Goal: Information Seeking & Learning: Learn about a topic

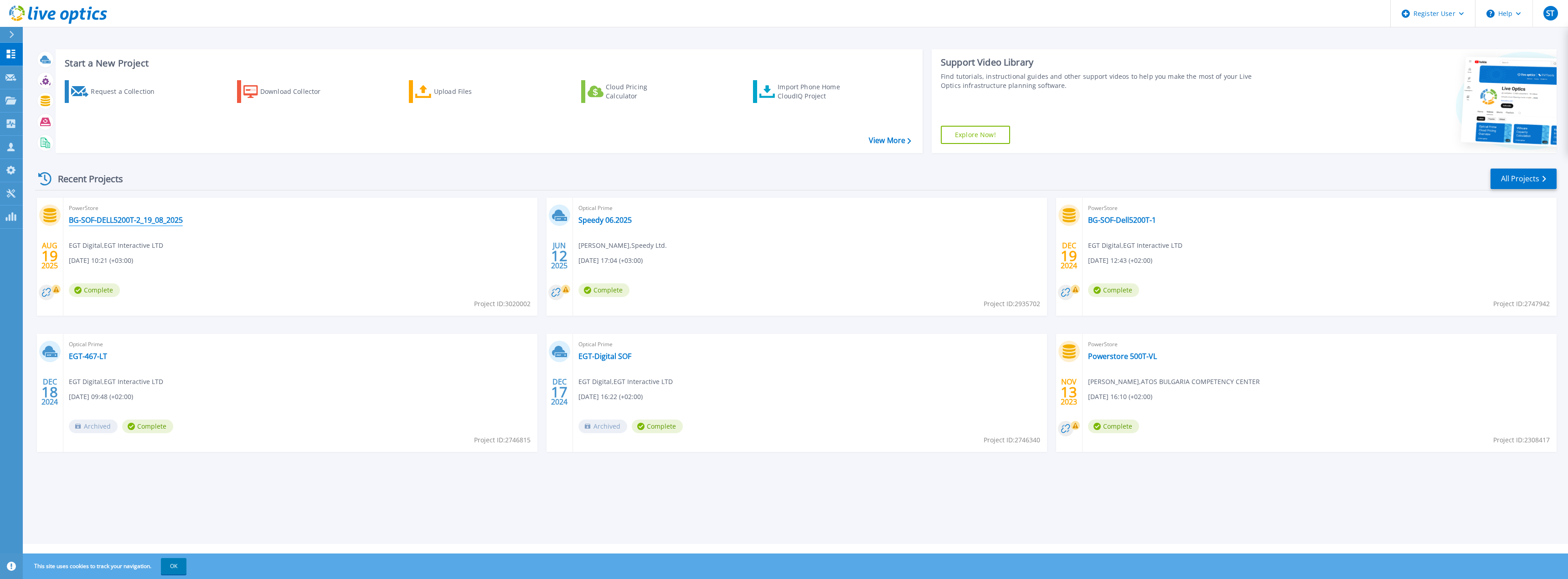
click at [183, 223] on link "BG-SOF-DELL5200T-2_19_08_2025" at bounding box center [125, 220] width 114 height 9
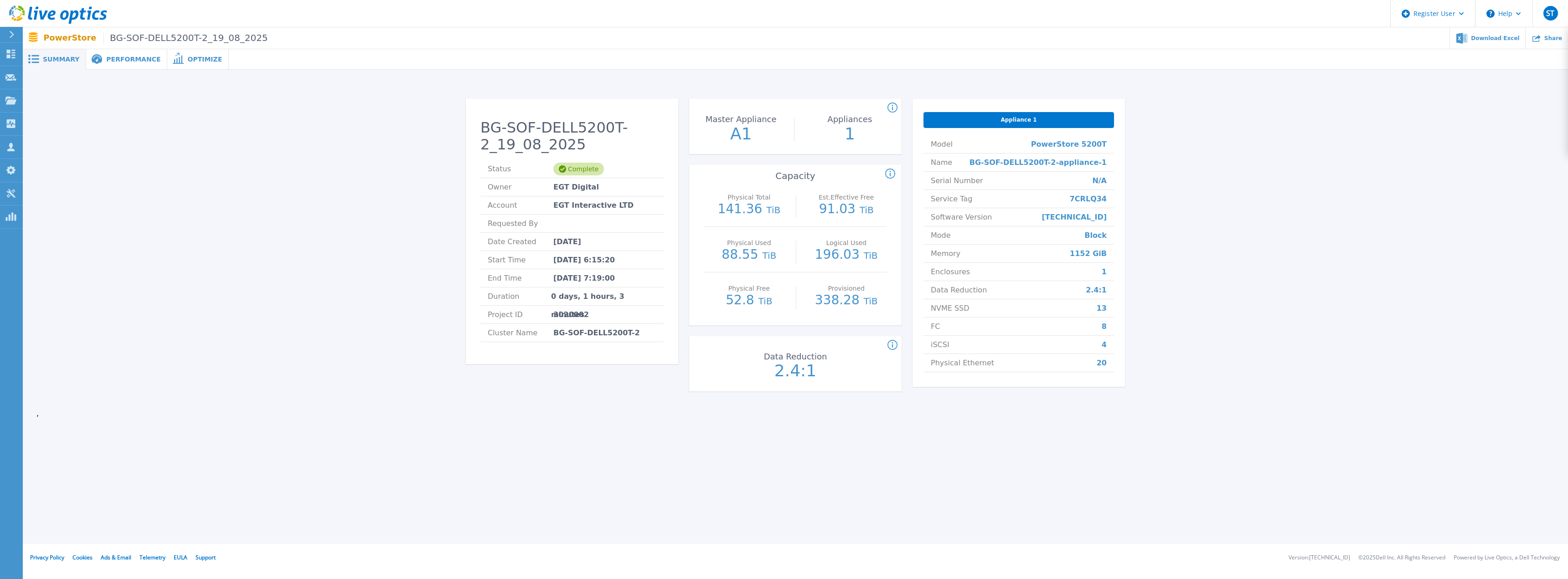
click at [954, 310] on span "NVME SSD" at bounding box center [950, 308] width 39 height 18
click at [938, 328] on span "FC" at bounding box center [935, 326] width 9 height 18
click at [937, 329] on span "FC" at bounding box center [935, 326] width 9 height 18
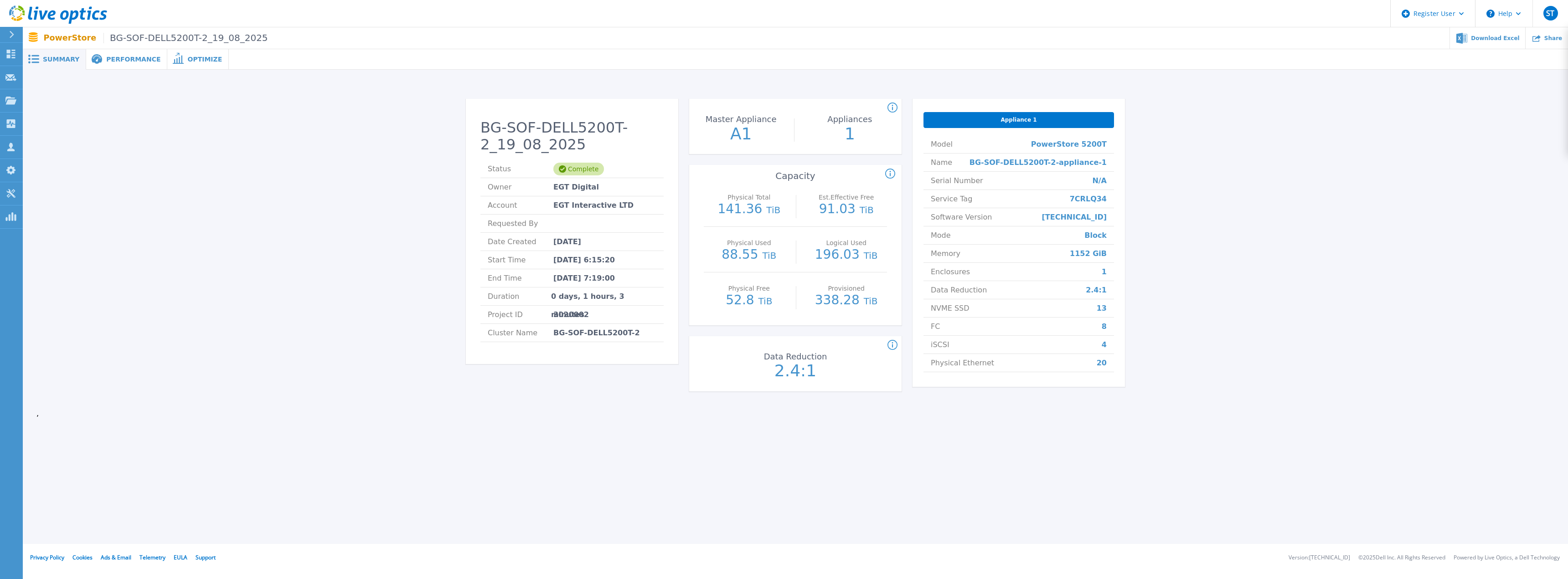
click at [108, 63] on span "Performance" at bounding box center [133, 59] width 54 height 6
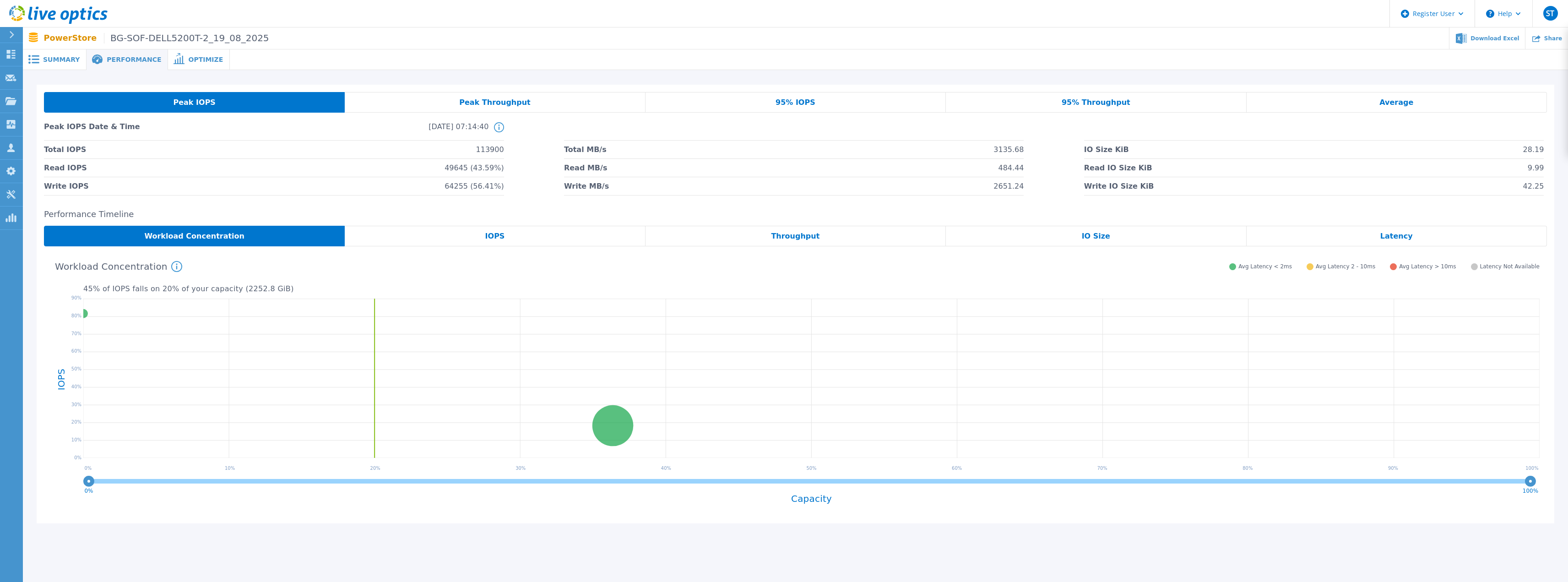
click at [180, 100] on span "Peak IOPS" at bounding box center [194, 103] width 42 height 7
click at [215, 234] on span "Workload Concentration" at bounding box center [194, 236] width 100 height 7
click at [192, 64] on div "Optimize" at bounding box center [199, 60] width 62 height 21
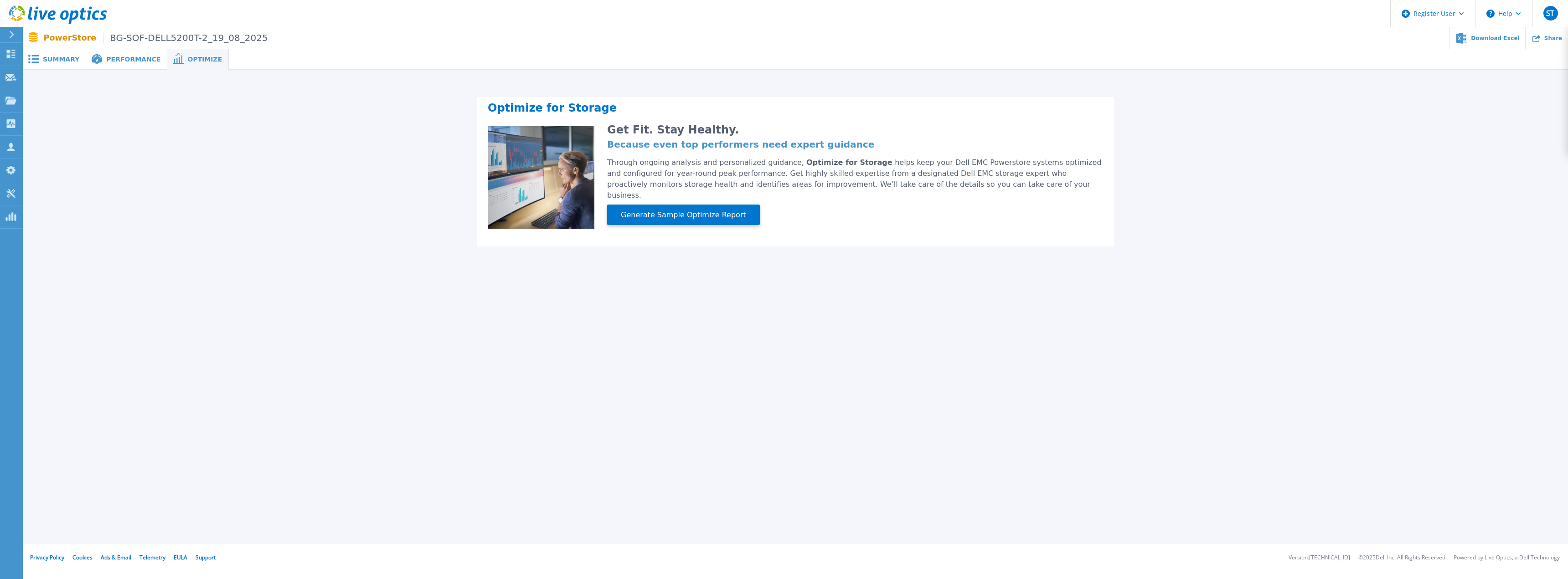
click at [135, 57] on span "Performance" at bounding box center [133, 59] width 54 height 6
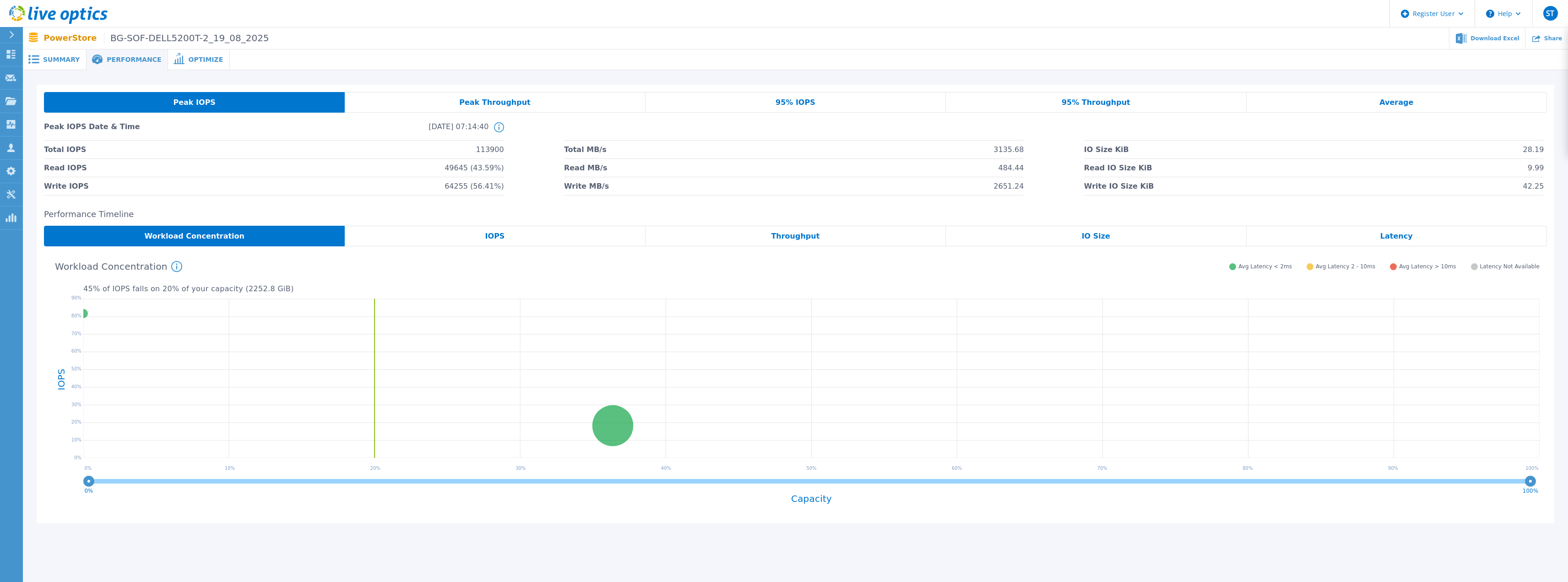
click at [65, 52] on div "Summary" at bounding box center [54, 60] width 64 height 21
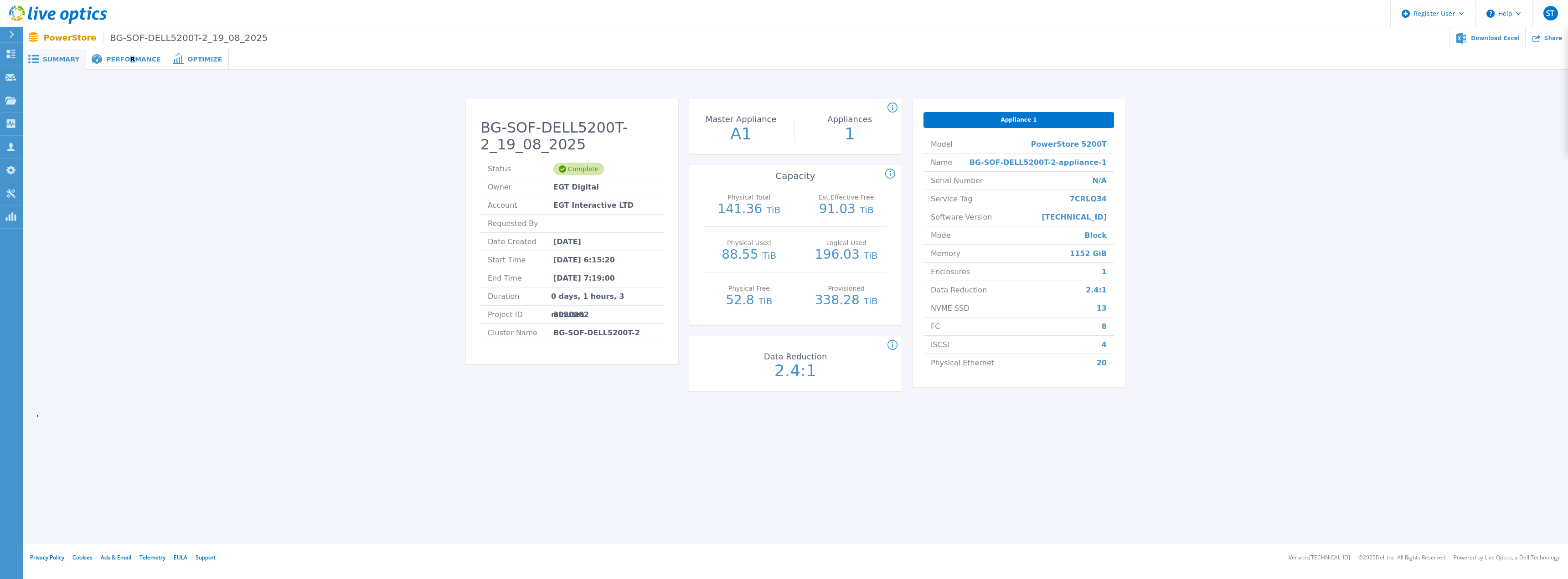
click at [122, 57] on span "Performance" at bounding box center [133, 59] width 54 height 6
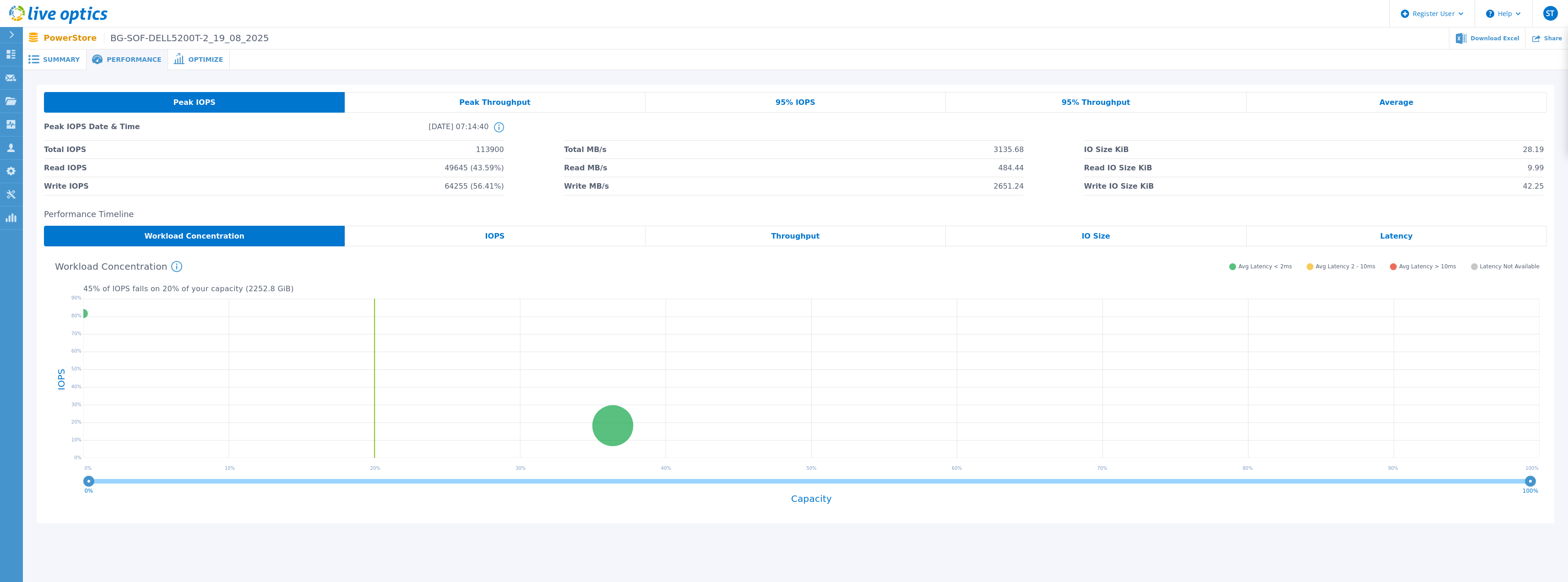
click at [174, 101] on div "Peak IOPS" at bounding box center [194, 103] width 301 height 21
click at [589, 103] on div "Peak Throughput" at bounding box center [495, 103] width 300 height 21
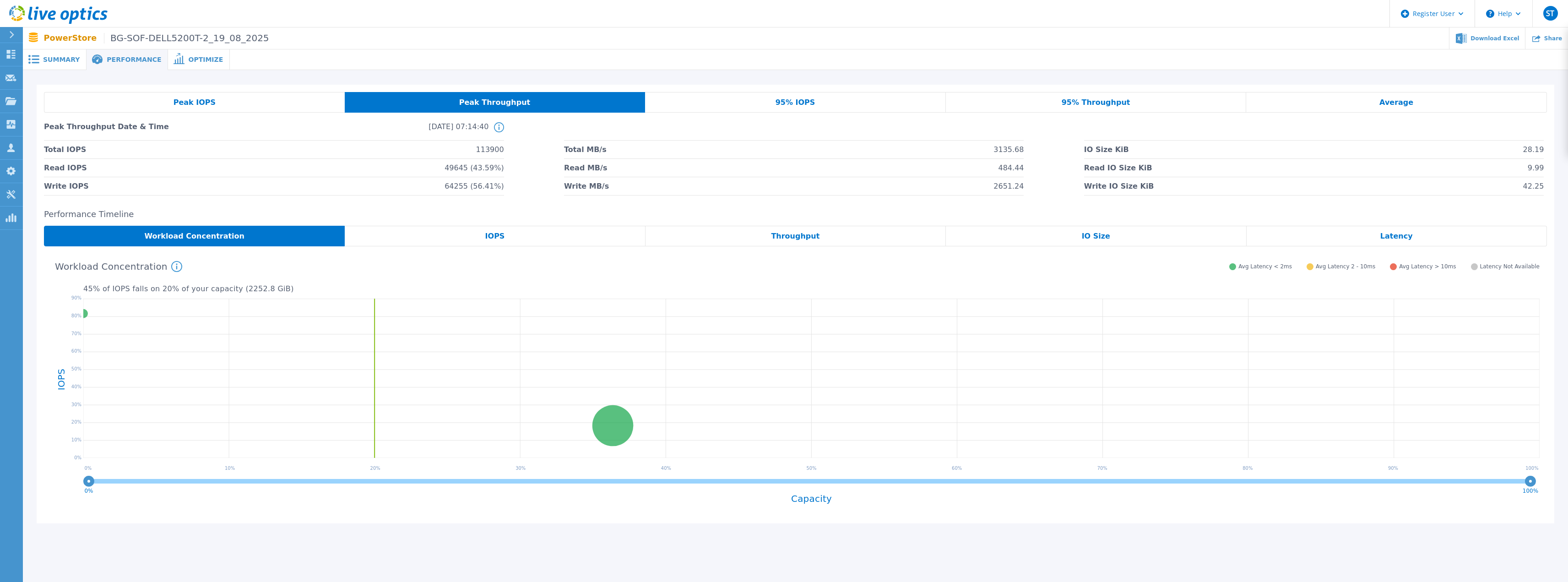
click at [745, 101] on div "95% IOPS" at bounding box center [795, 103] width 301 height 21
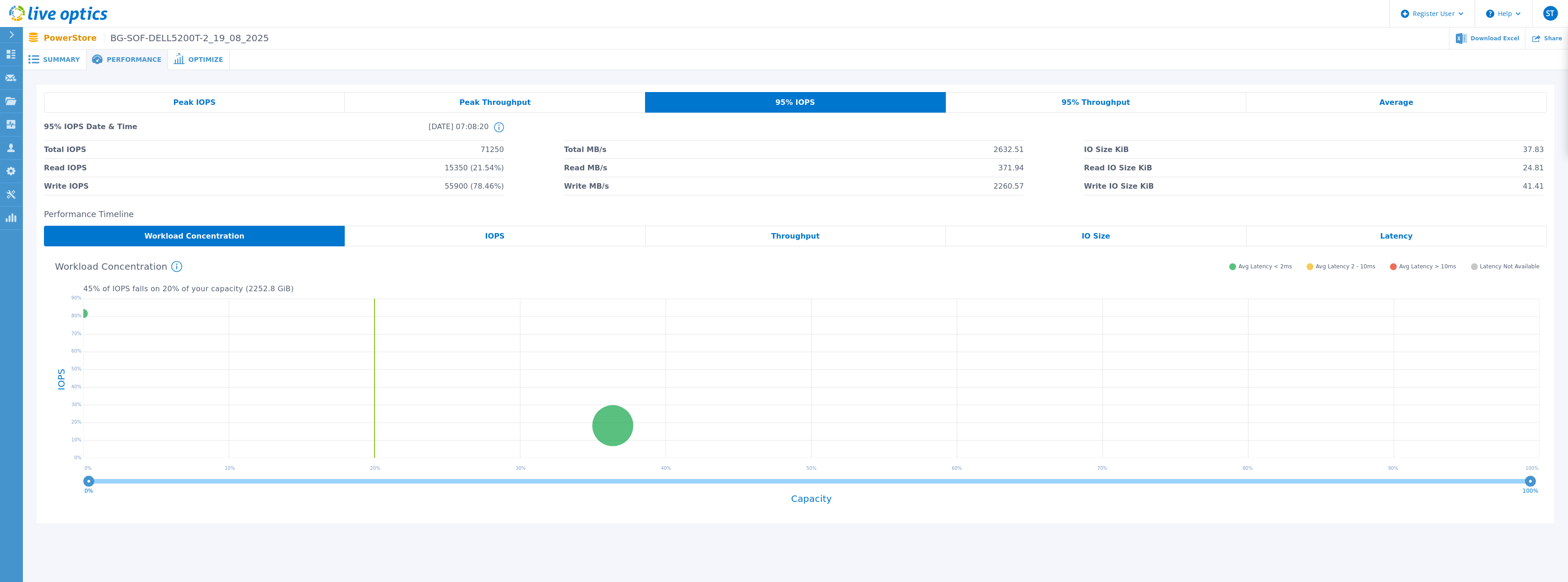
click at [1080, 99] on span "95% Throughput" at bounding box center [1096, 103] width 68 height 7
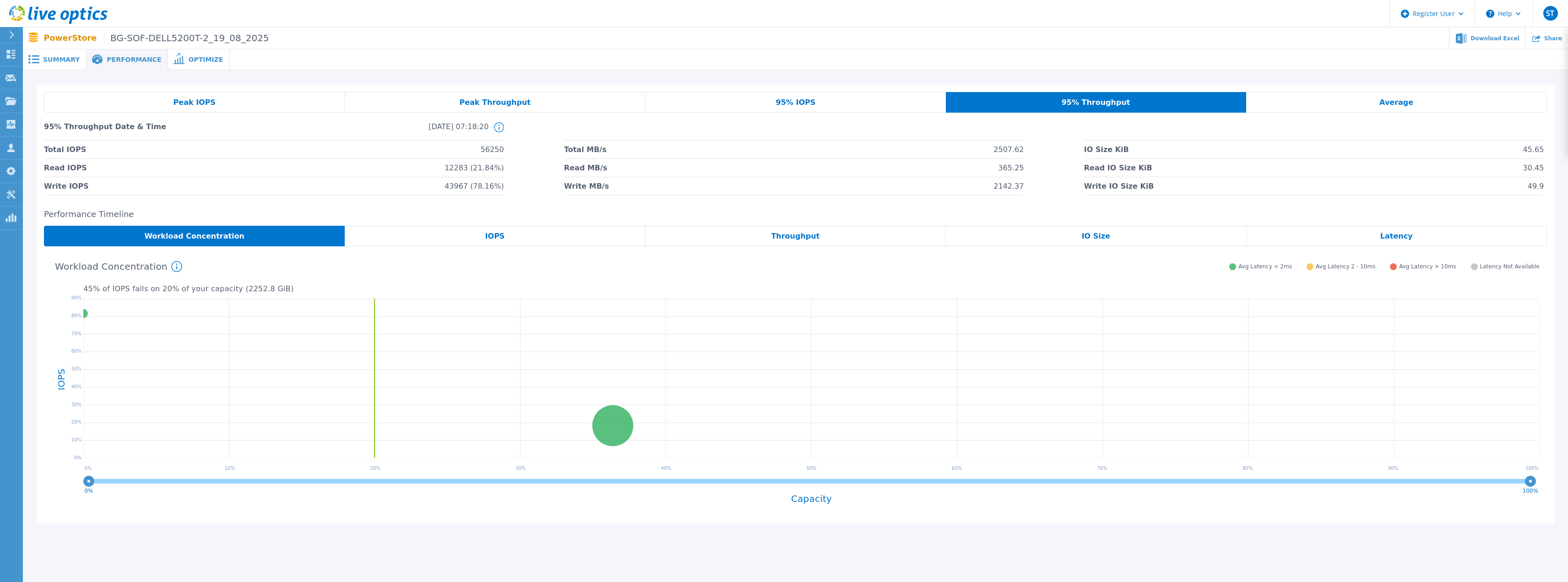
click at [1415, 101] on div "Average" at bounding box center [1396, 103] width 301 height 21
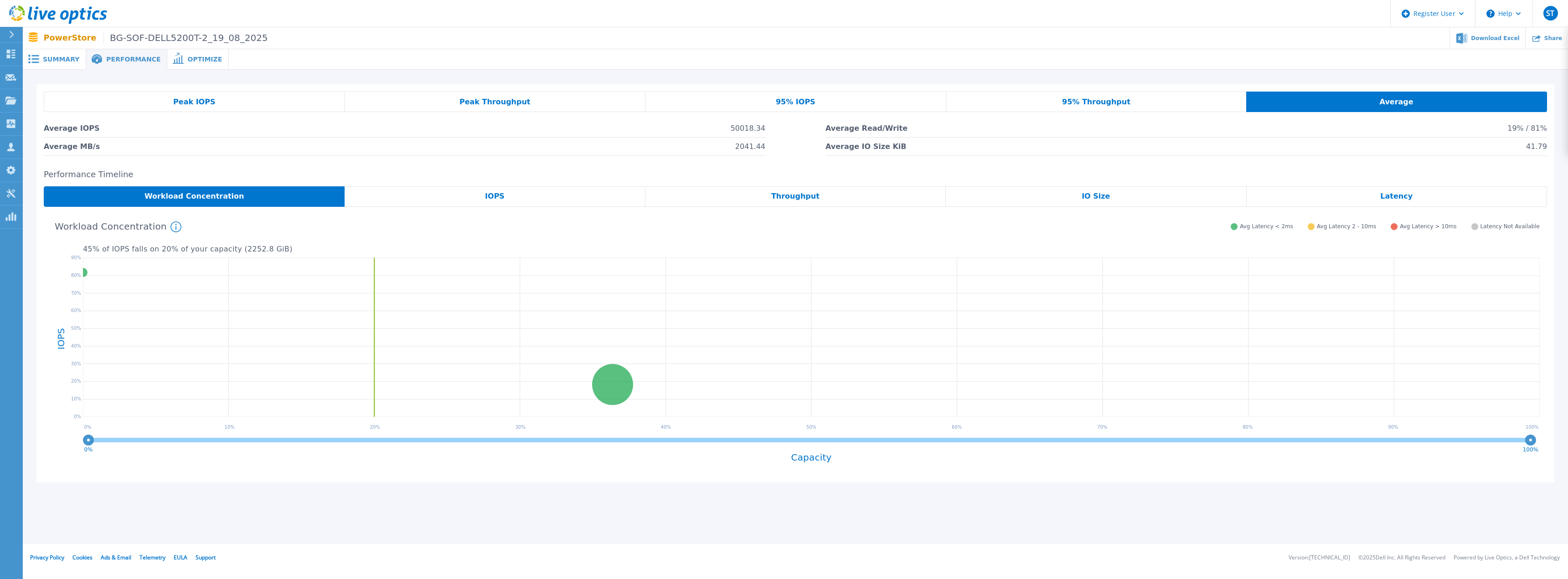
click at [187, 102] on span "Peak IOPS" at bounding box center [194, 102] width 42 height 7
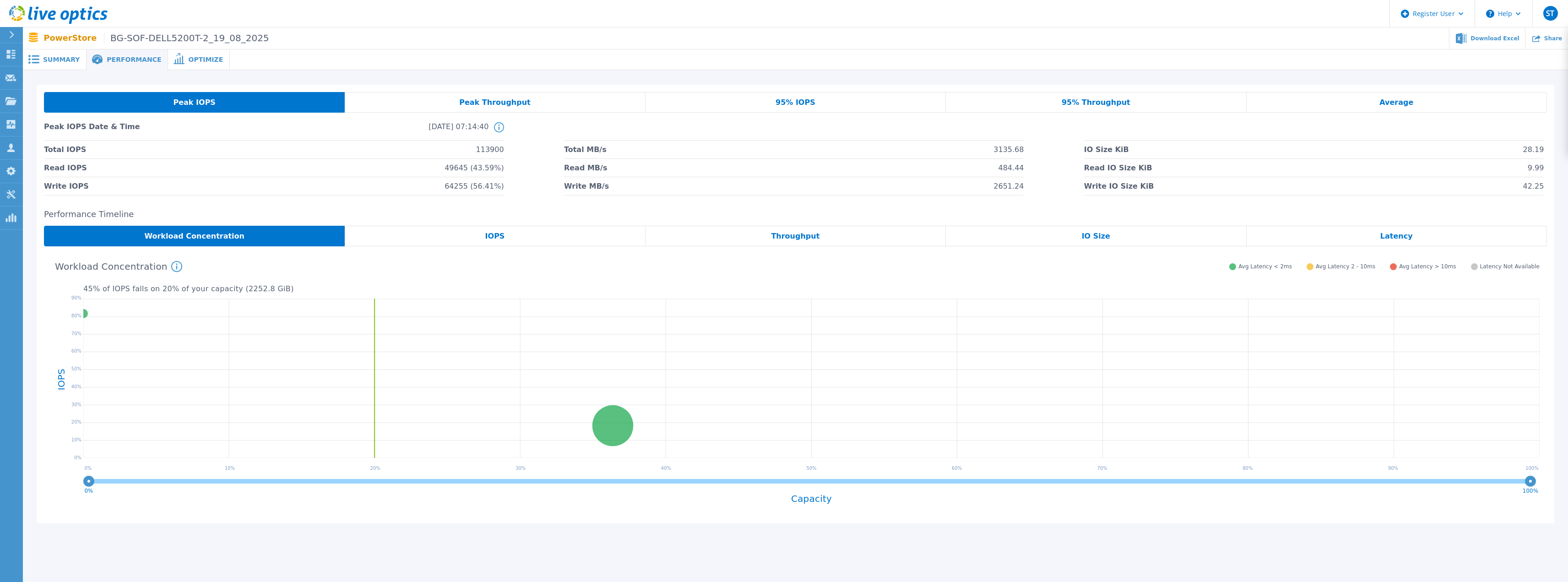
click at [403, 96] on div "Peak Throughput" at bounding box center [495, 103] width 300 height 21
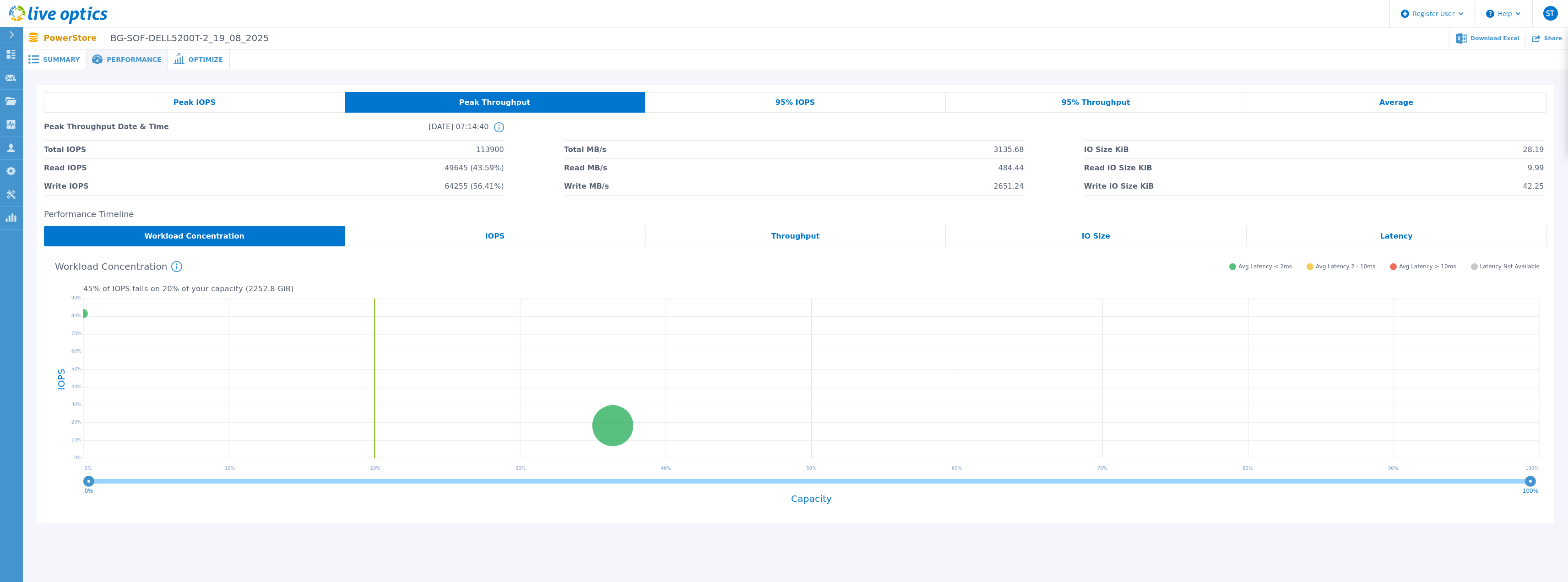
click at [311, 96] on div "Peak IOPS" at bounding box center [194, 103] width 301 height 21
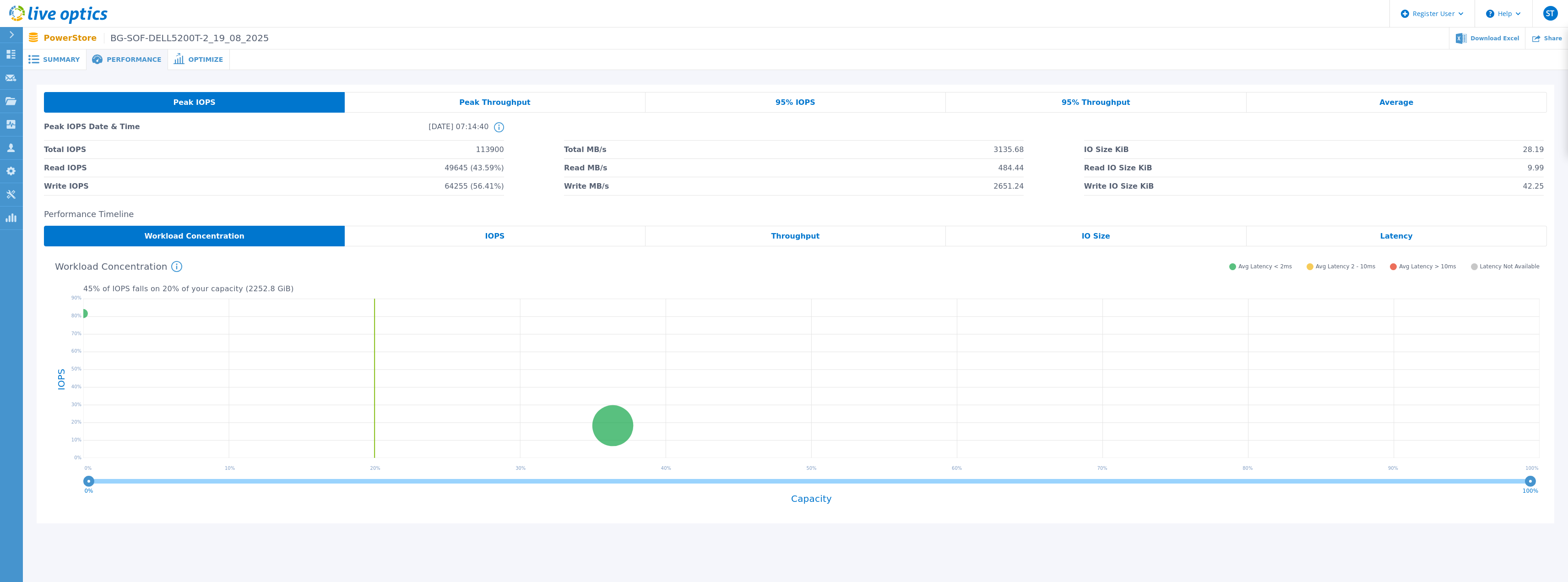
click at [411, 101] on div "Peak Throughput" at bounding box center [495, 103] width 300 height 21
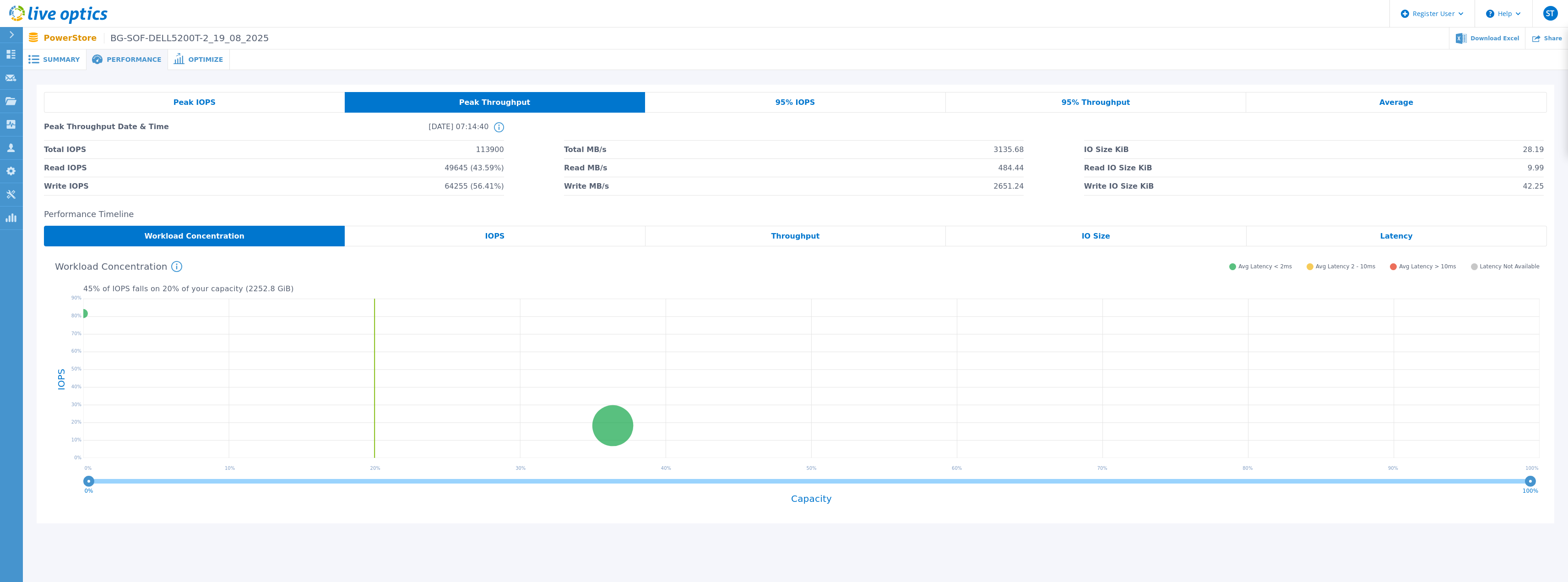
click at [174, 92] on div "Peak IOPS" at bounding box center [194, 103] width 301 height 21
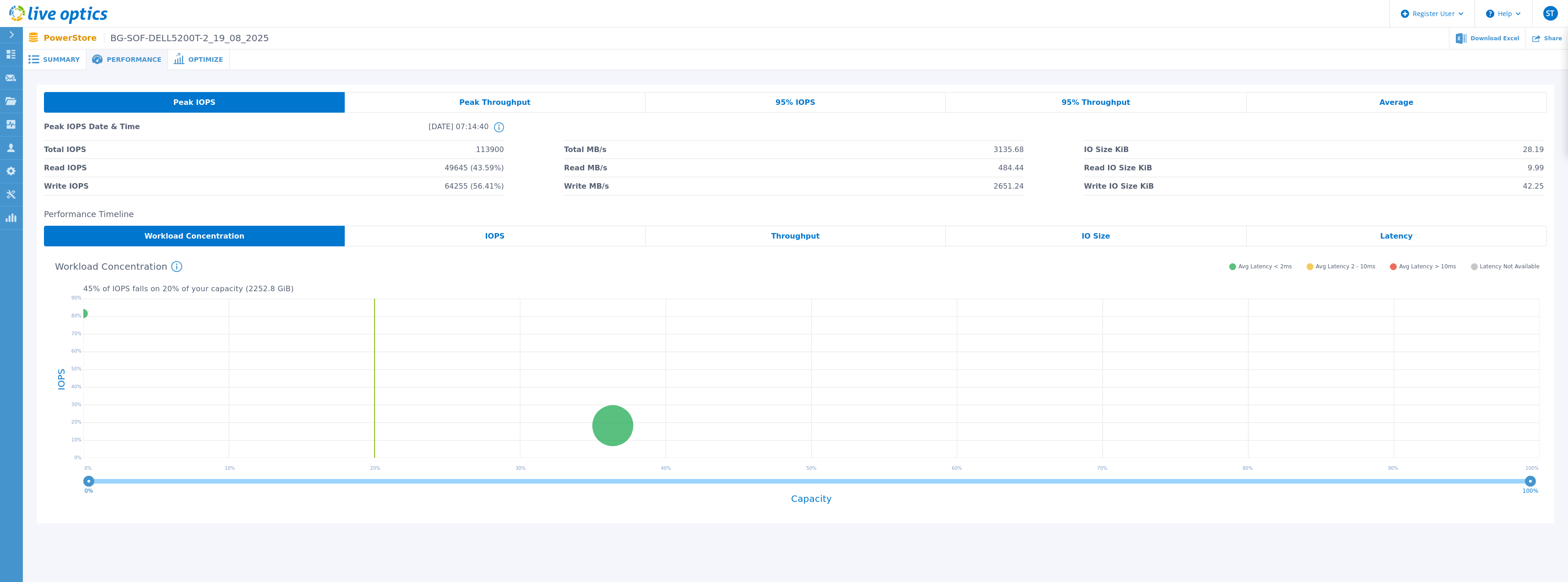
click at [440, 102] on div "Peak Throughput" at bounding box center [495, 103] width 300 height 21
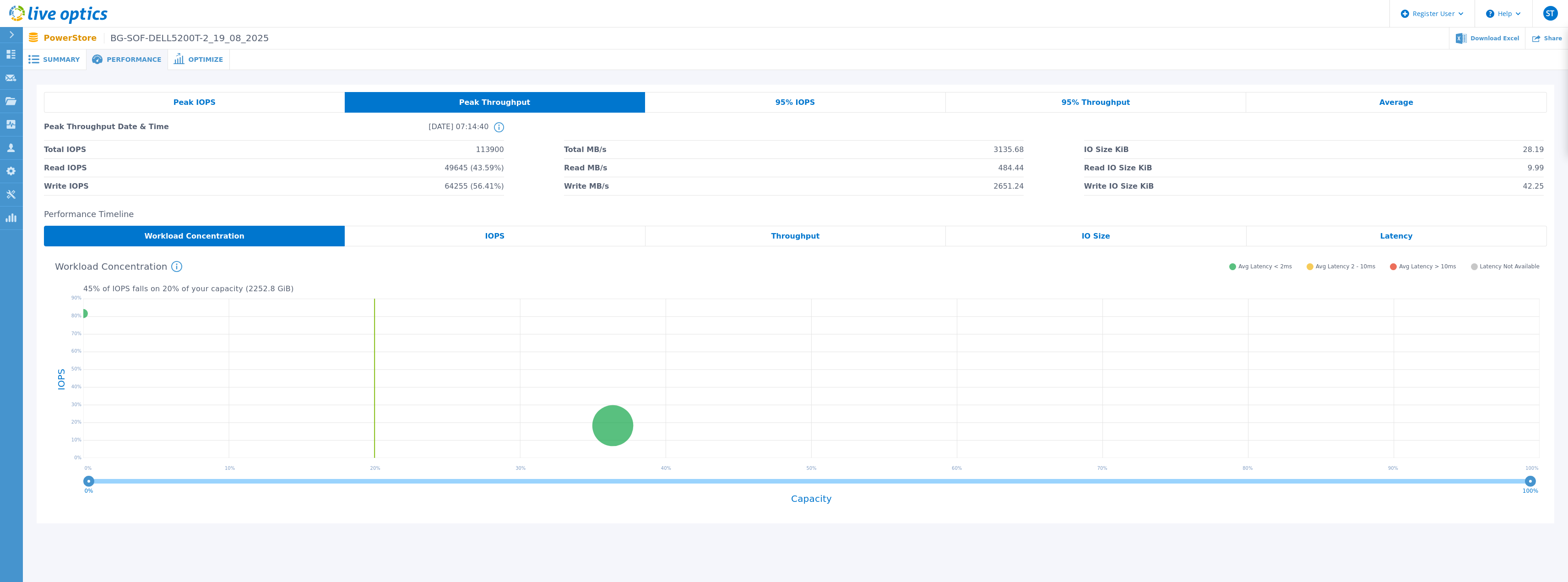
click at [808, 96] on div "95% IOPS" at bounding box center [795, 103] width 301 height 21
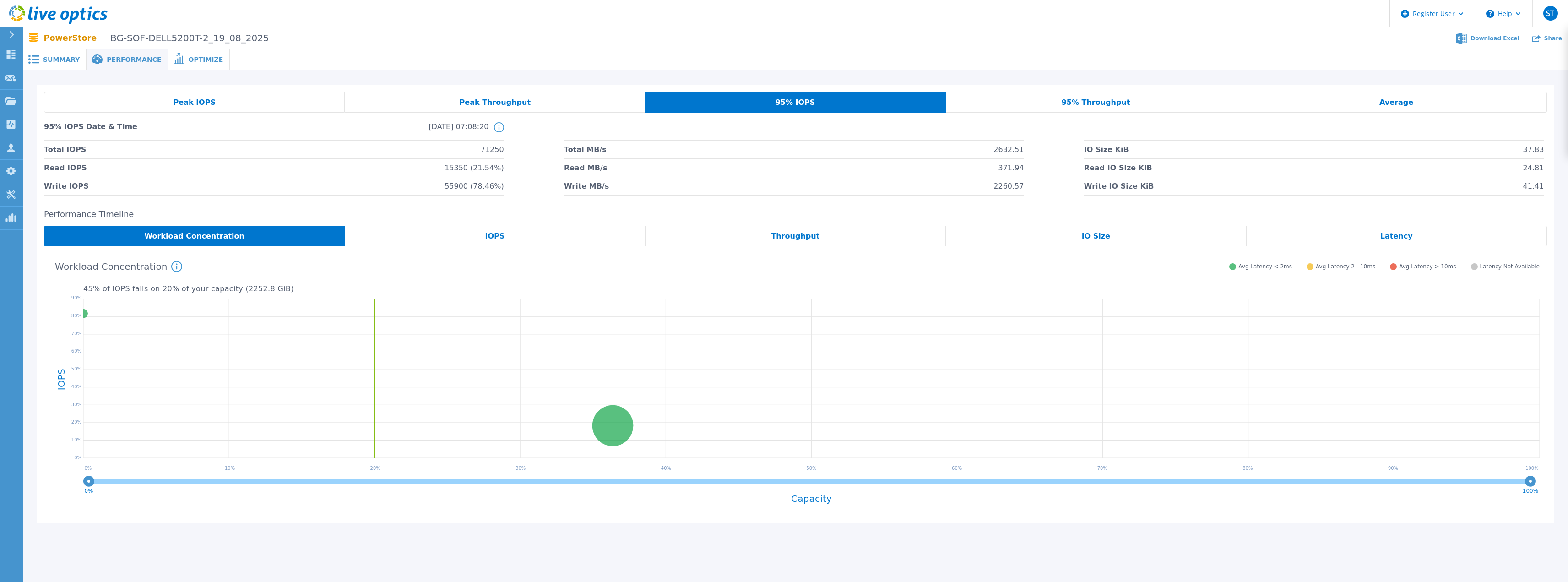
click at [210, 96] on div "Peak IOPS" at bounding box center [194, 103] width 301 height 21
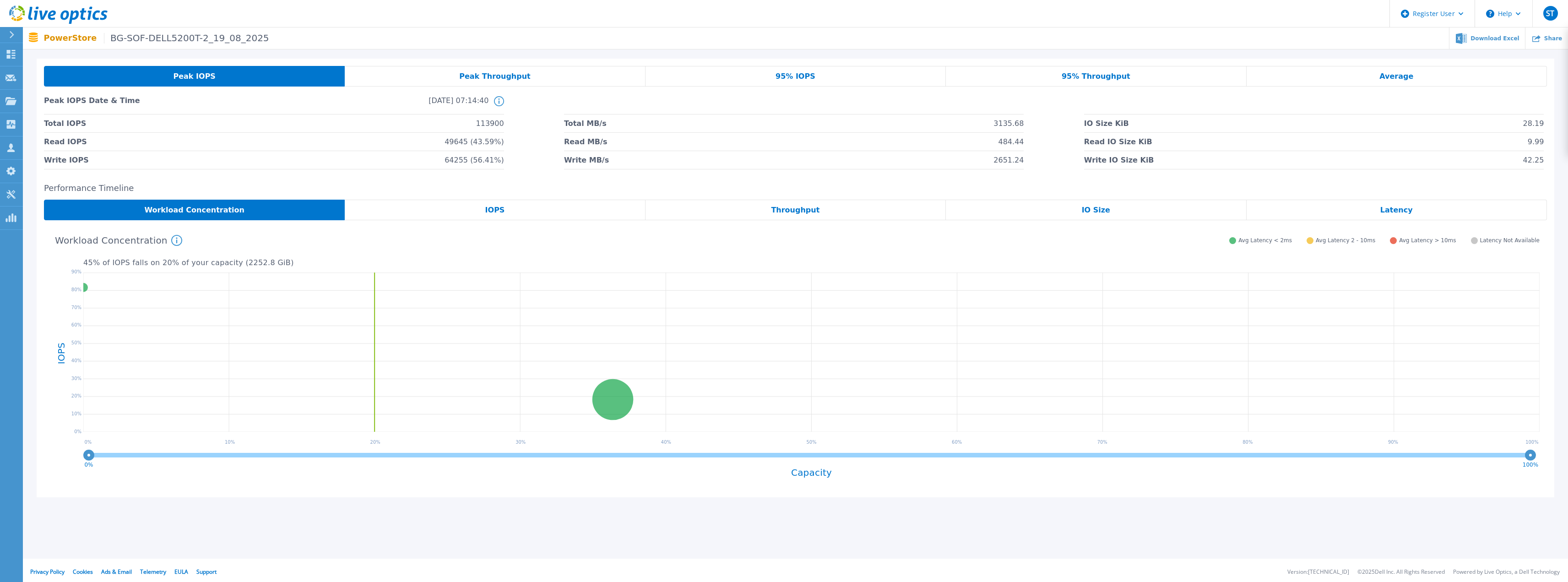
scroll to position [30, 0]
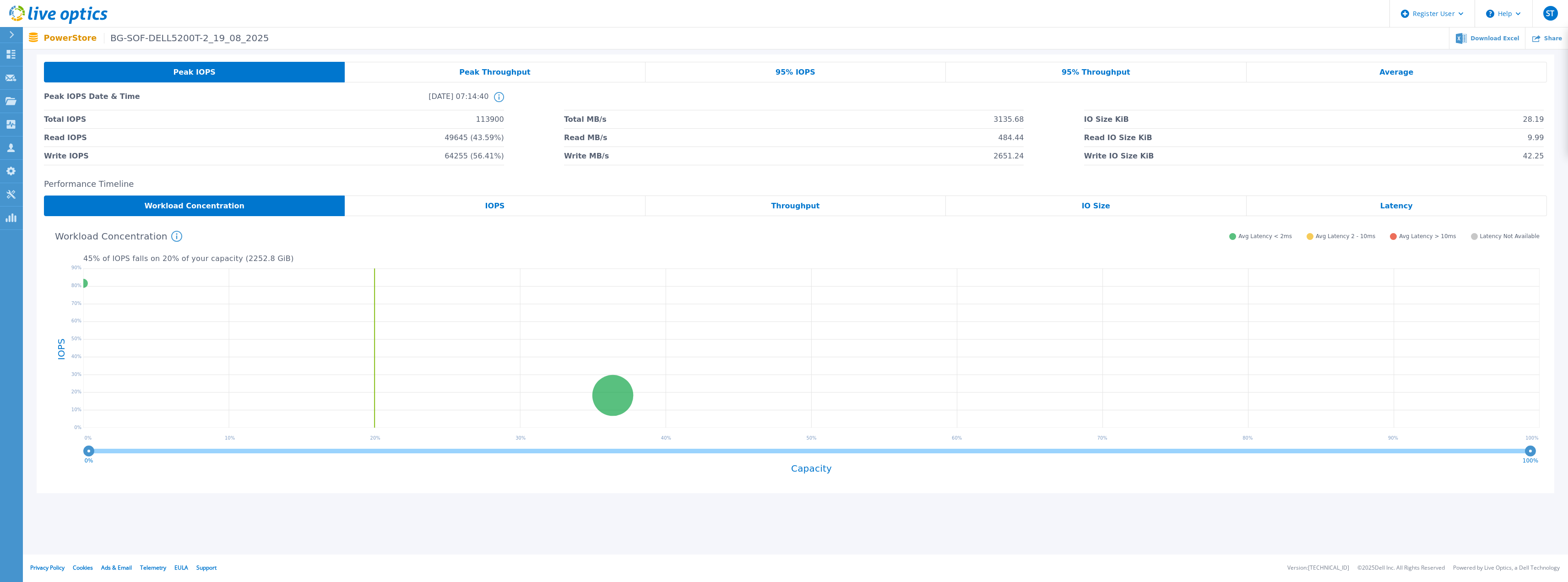
click at [482, 141] on span "49645 (43.59%)" at bounding box center [474, 137] width 59 height 18
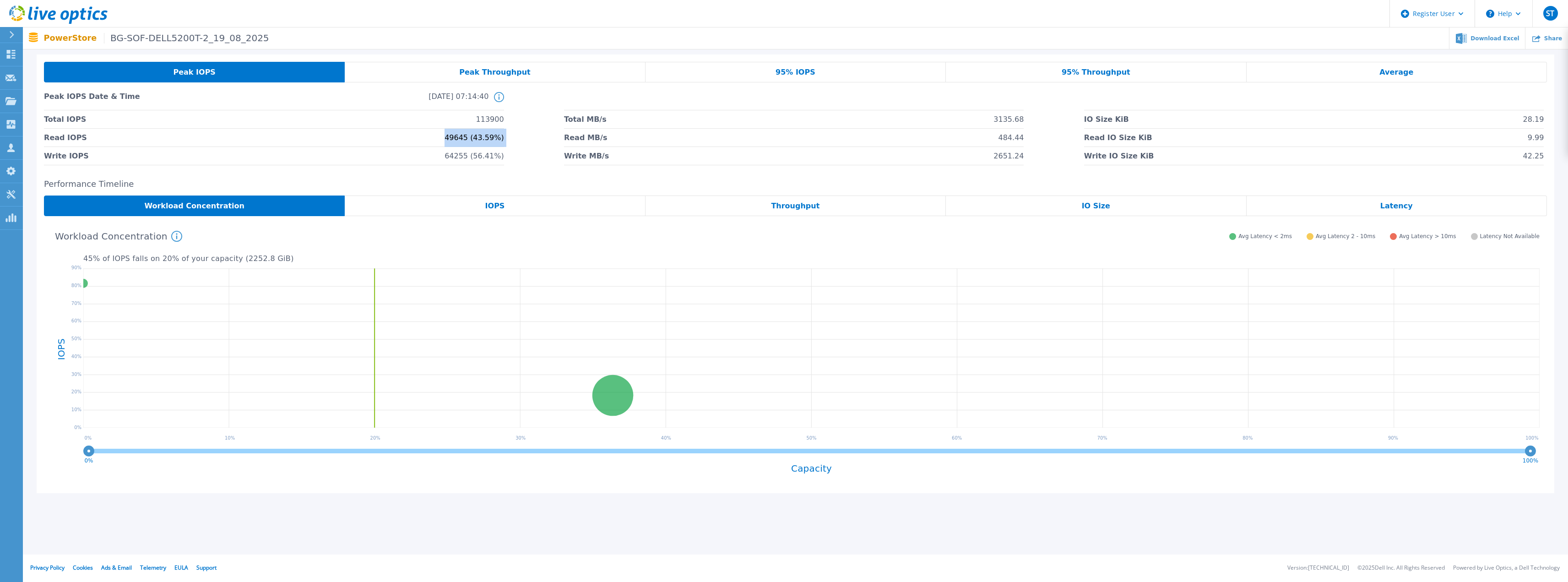
click at [482, 141] on span "49645 (43.59%)" at bounding box center [474, 137] width 59 height 18
click at [1532, 136] on span "9.99" at bounding box center [1536, 137] width 17 height 18
click at [1524, 155] on li "Write IO Size KiB 42.25" at bounding box center [1314, 156] width 460 height 18
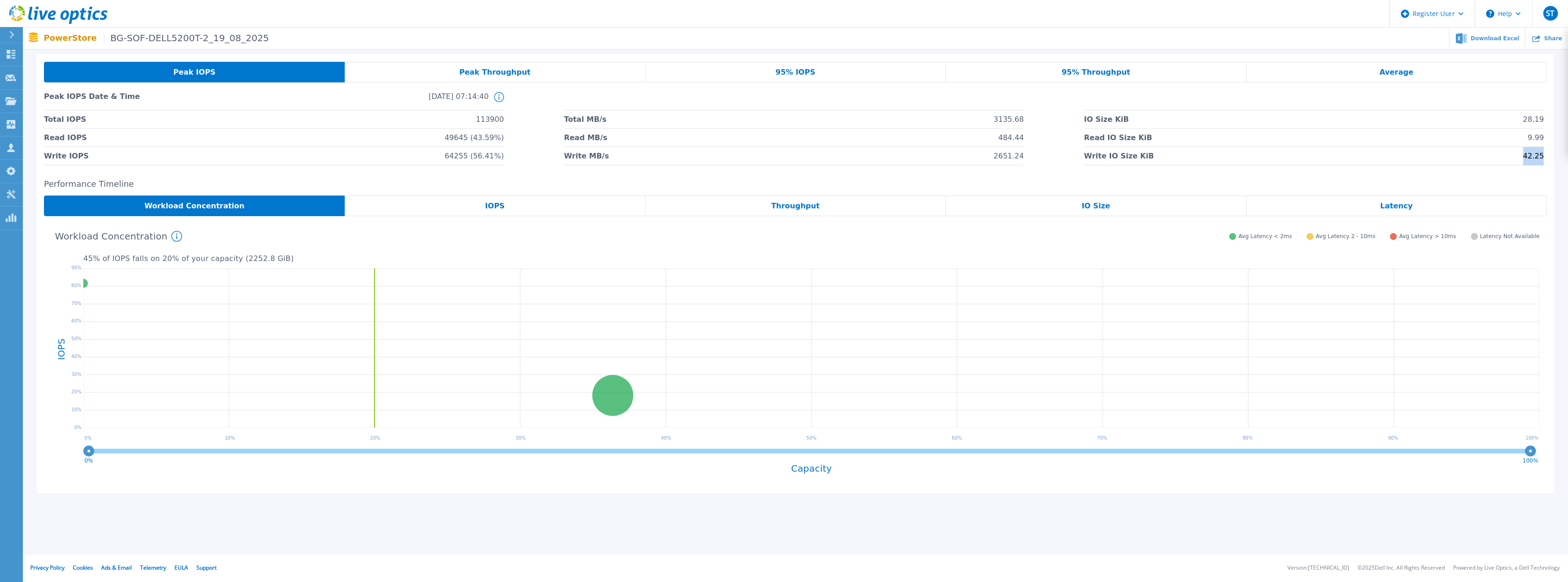
click at [1524, 155] on li "Write IO Size KiB 42.25" at bounding box center [1314, 156] width 460 height 18
click at [486, 116] on span "113900" at bounding box center [490, 119] width 28 height 18
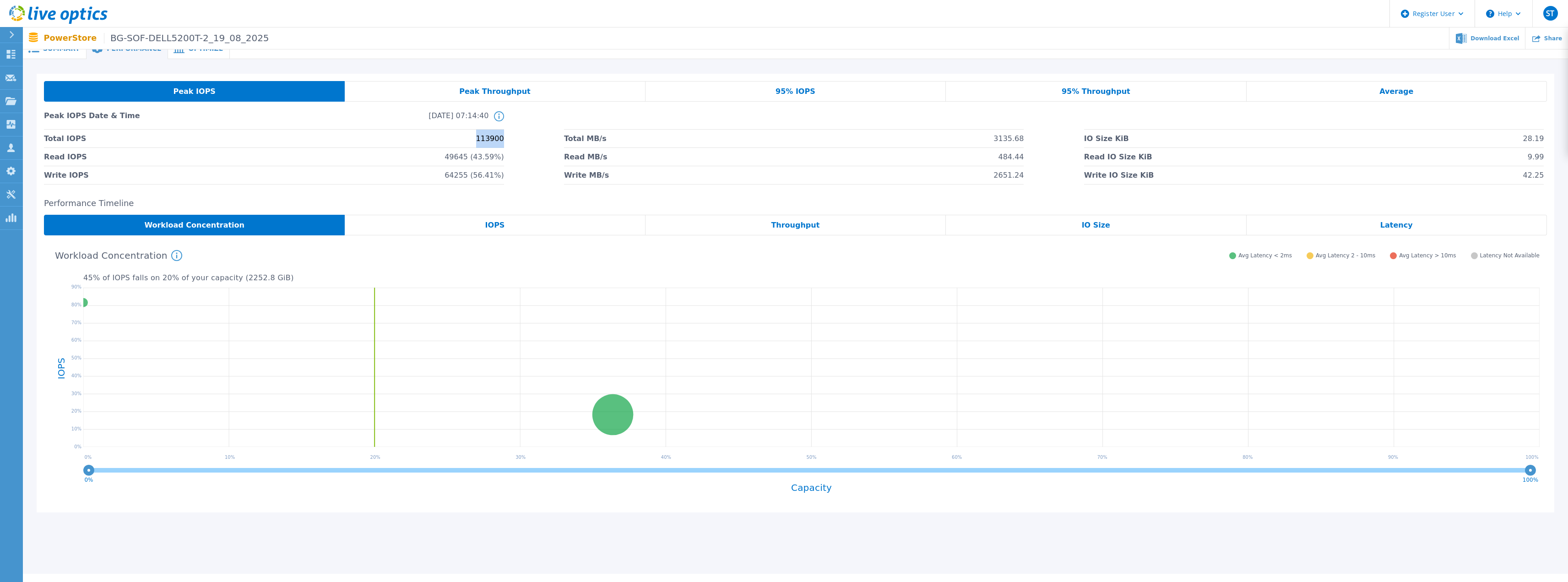
scroll to position [0, 0]
